Goal: Navigation & Orientation: Find specific page/section

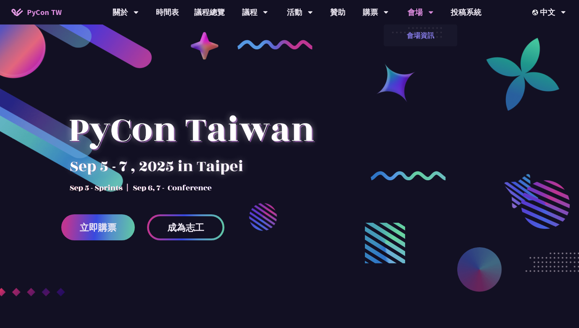
click at [416, 34] on link "會場資訊" at bounding box center [420, 35] width 73 height 18
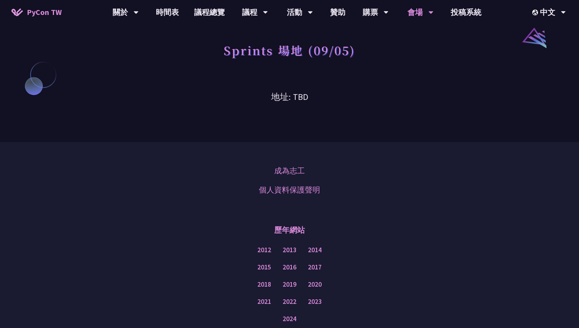
scroll to position [718, 0]
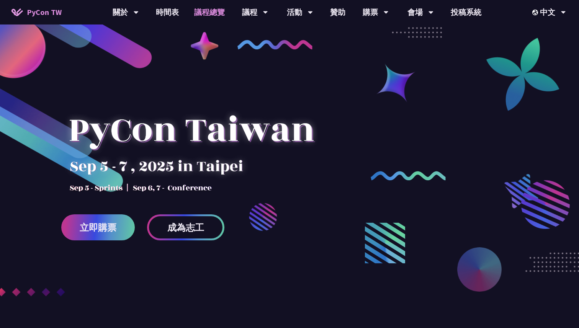
click at [208, 12] on link "議程總覽" at bounding box center [209, 12] width 46 height 24
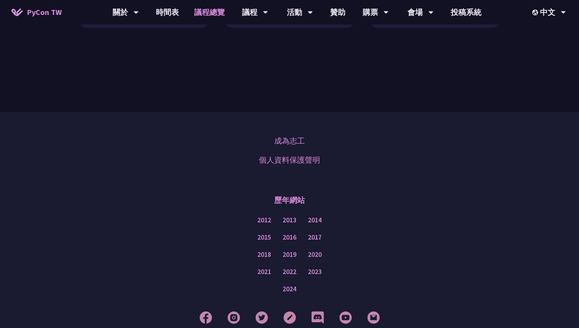
scroll to position [912, 0]
